Goal: Task Accomplishment & Management: Manage account settings

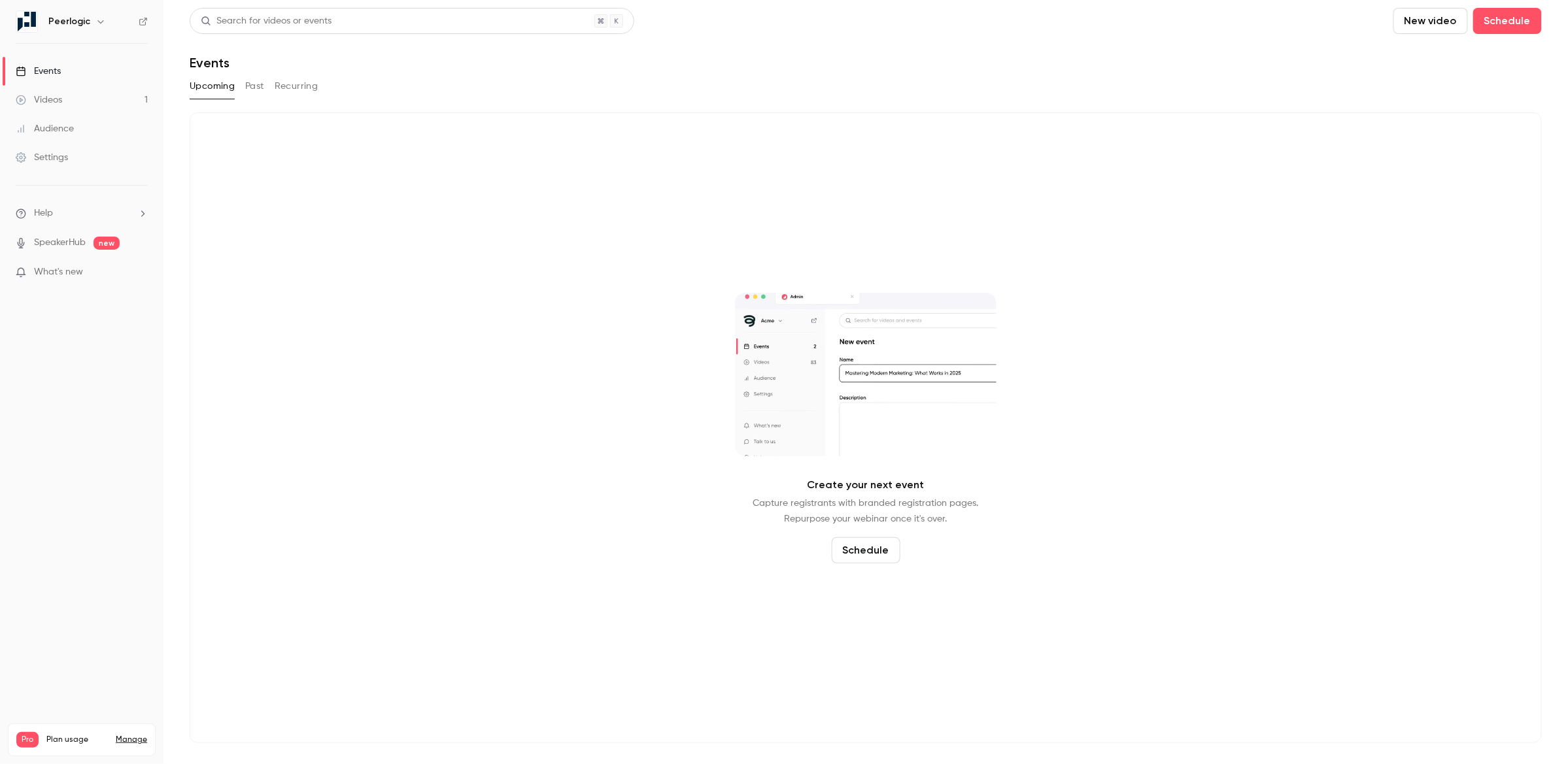
click at [254, 87] on button "Past" at bounding box center [254, 86] width 19 height 21
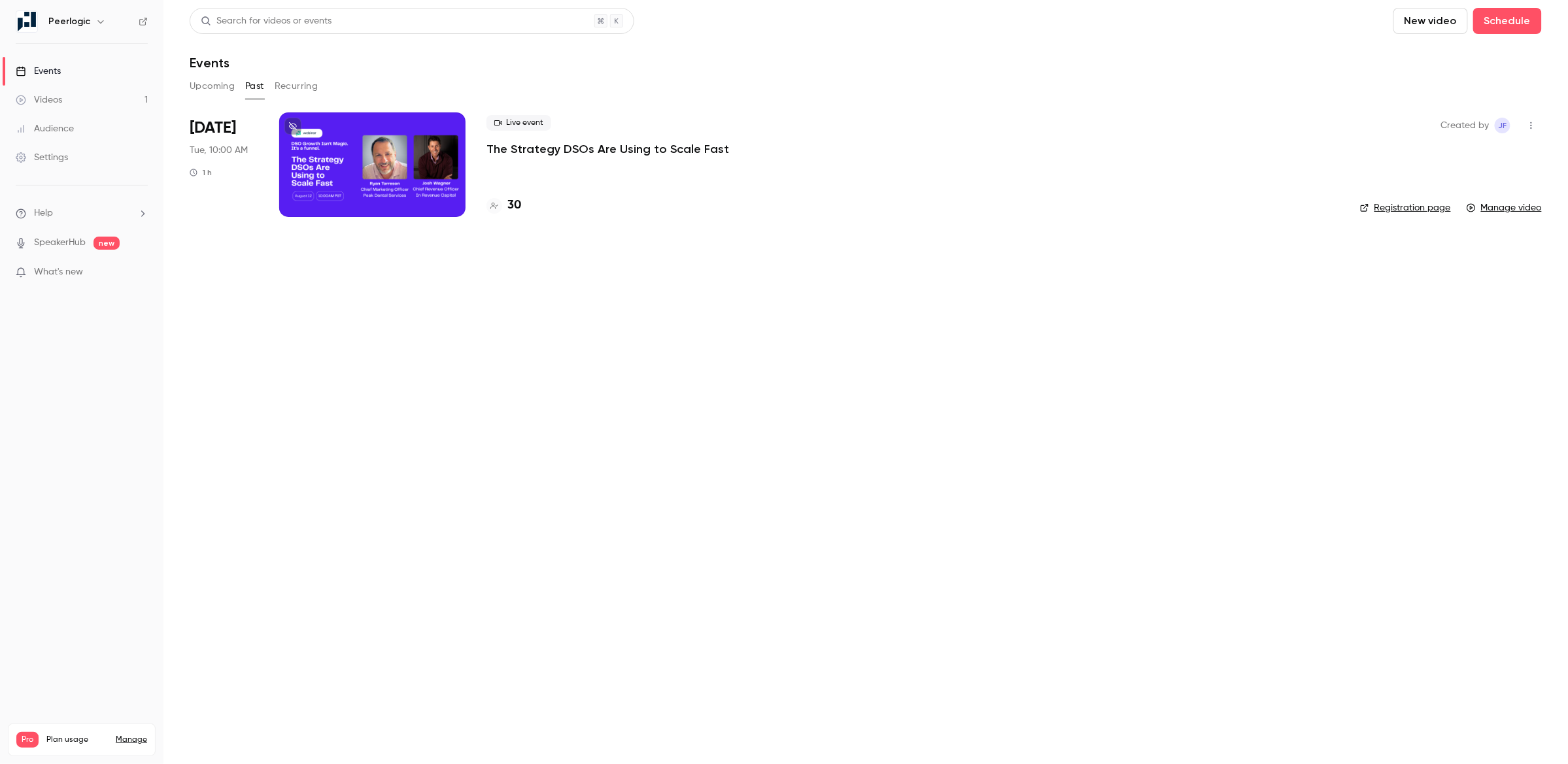
click at [1533, 129] on icon "button" at bounding box center [1532, 126] width 11 height 9
click at [419, 177] on div at bounding box center [784, 382] width 1568 height 764
click at [436, 170] on div at bounding box center [372, 165] width 186 height 105
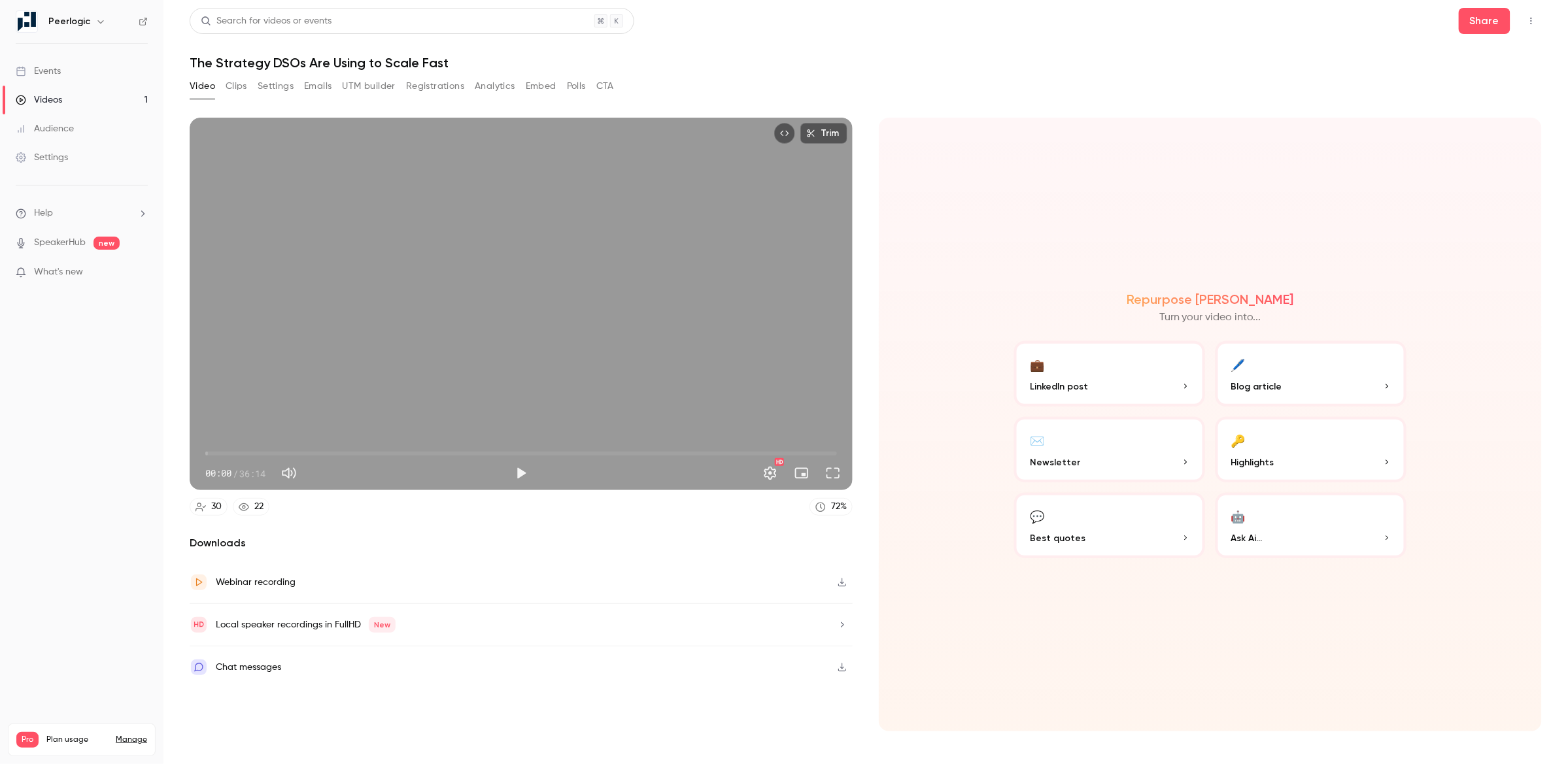
click at [844, 585] on icon "button" at bounding box center [842, 582] width 11 height 9
click at [121, 735] on link "Manage" at bounding box center [131, 740] width 31 height 11
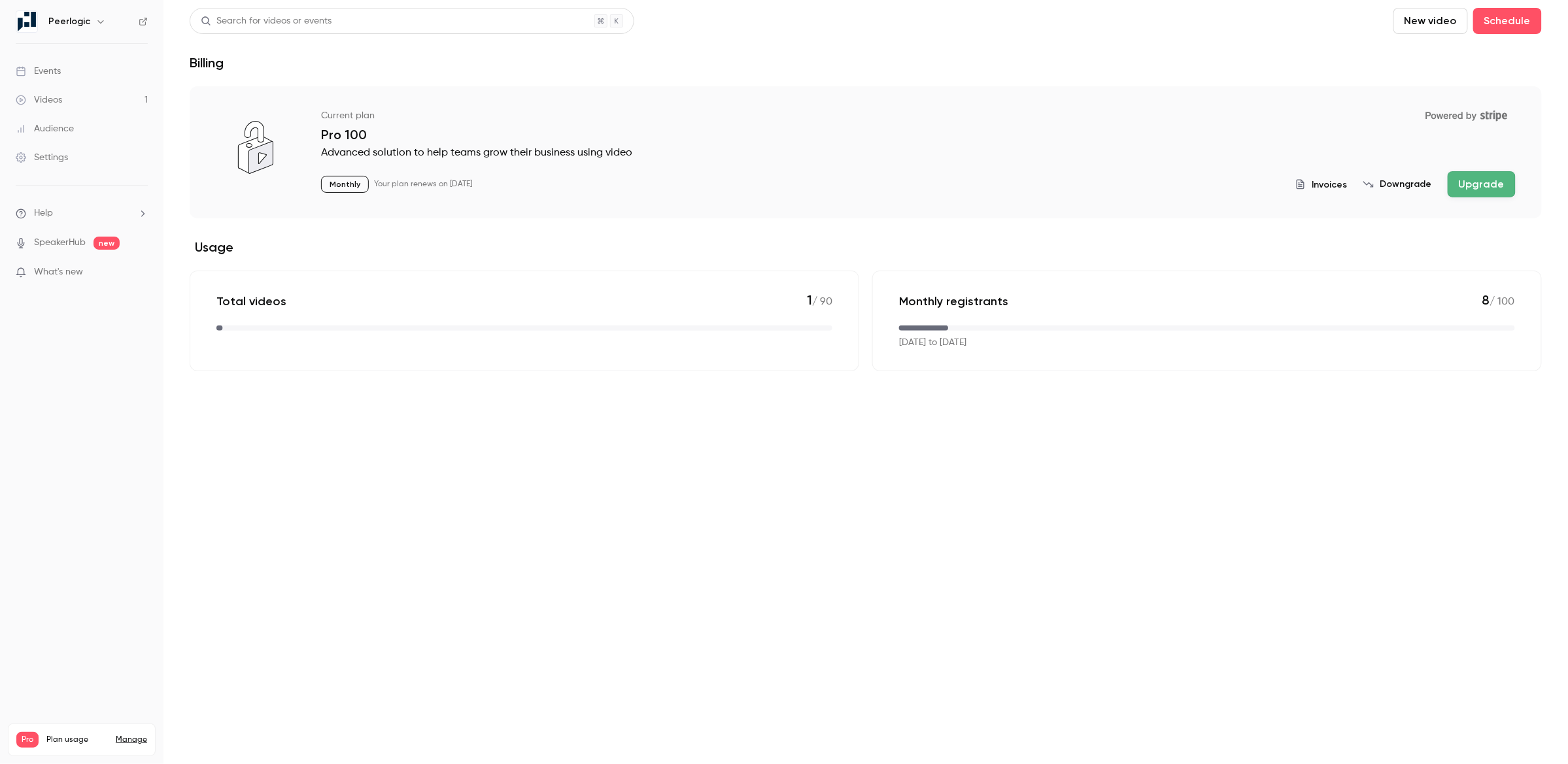
click at [1417, 183] on button "Downgrade" at bounding box center [1398, 184] width 69 height 13
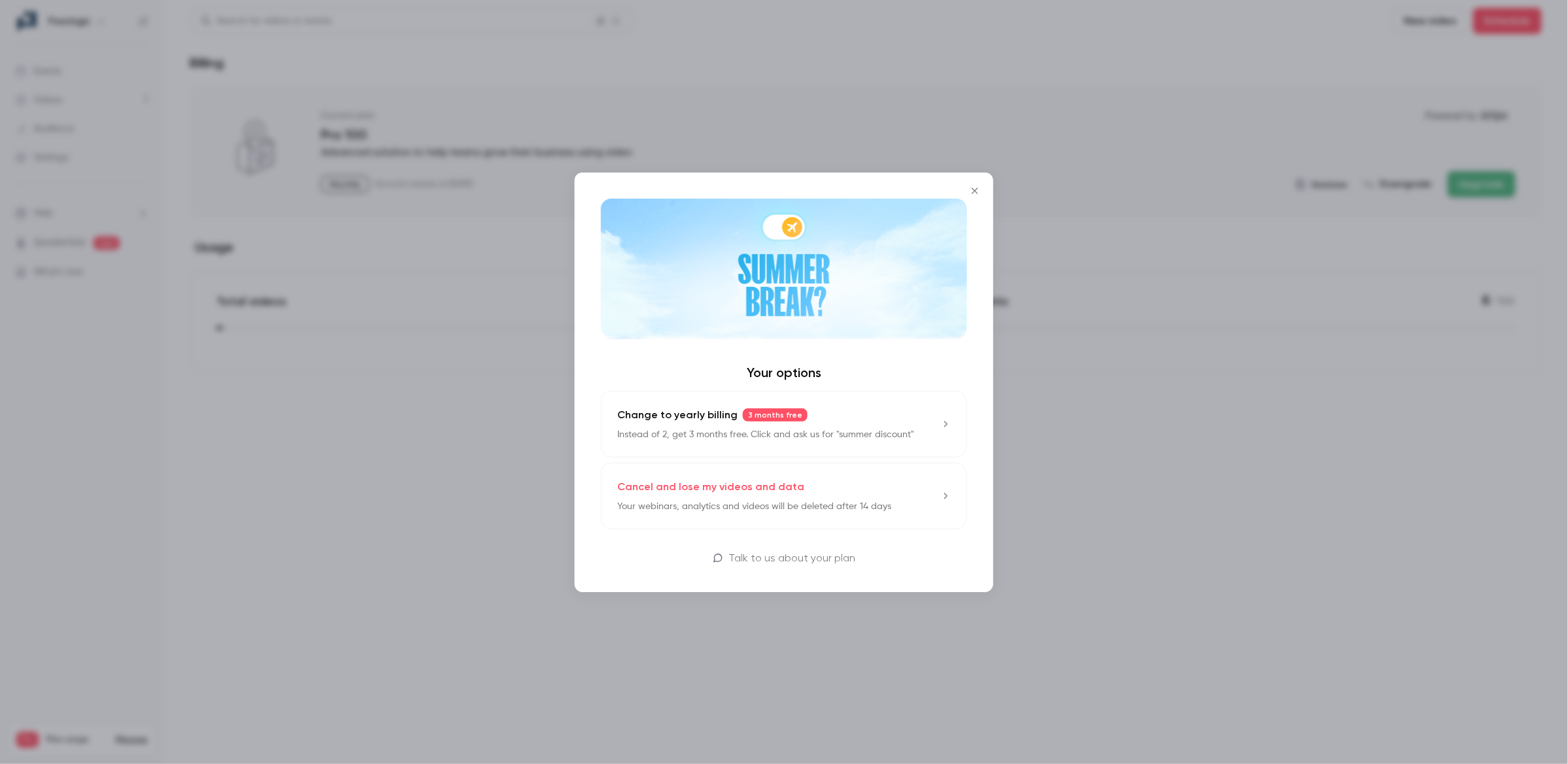
click at [762, 489] on p "Cancel and lose my videos and data" at bounding box center [710, 487] width 187 height 16
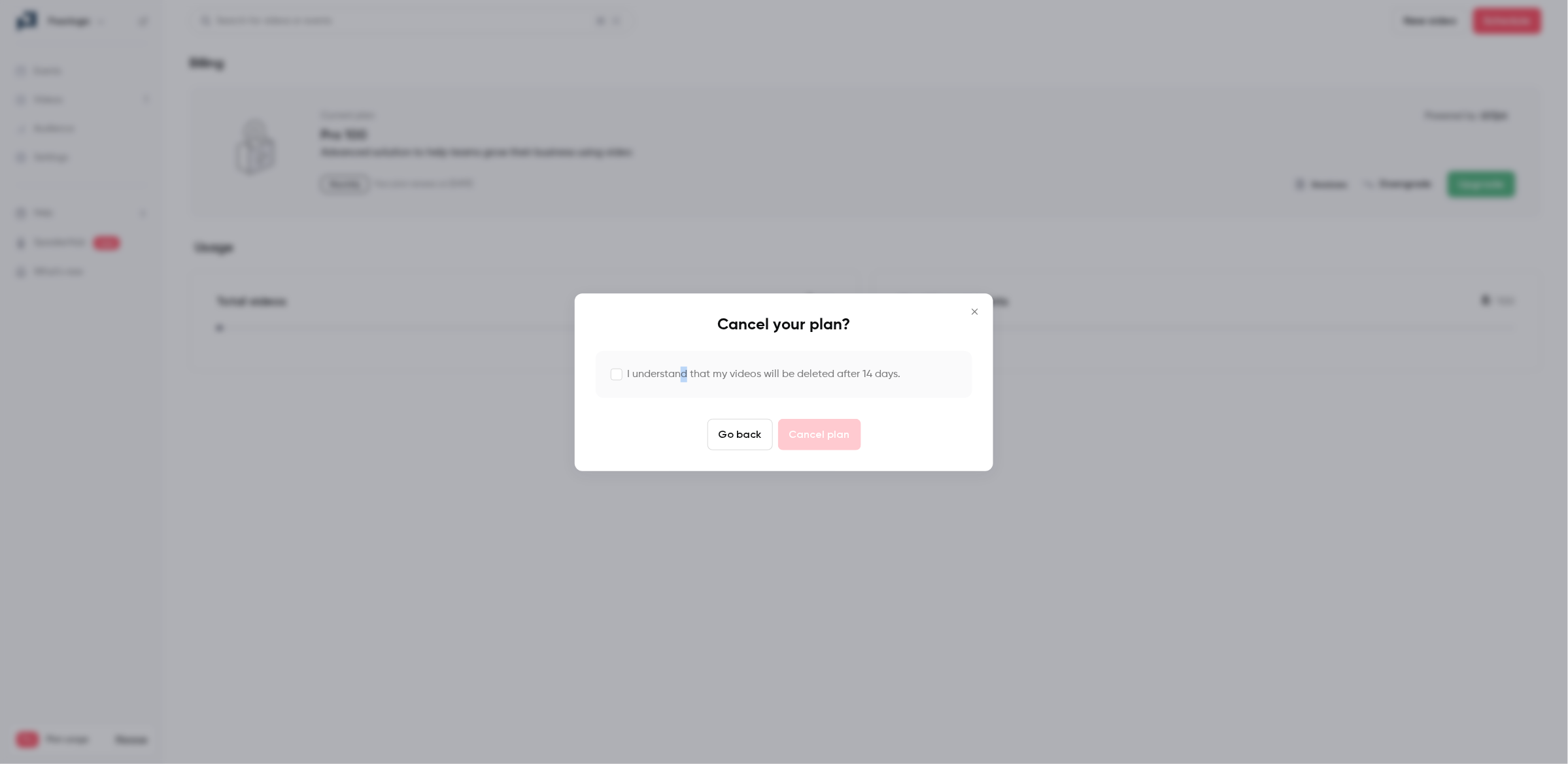
click at [684, 368] on label "I understand that my videos will be deleted after 14 days." at bounding box center [763, 374] width 273 height 16
click at [695, 378] on label "I understand that my videos will be deleted after 14 days." at bounding box center [763, 374] width 273 height 16
click at [817, 433] on button "Cancel plan" at bounding box center [819, 434] width 83 height 31
click at [831, 437] on button "Cancel plan" at bounding box center [819, 434] width 83 height 31
